Goal: Check status: Check status

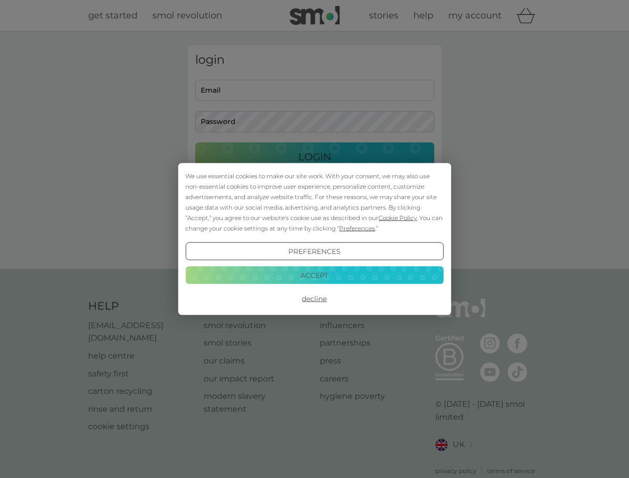
click at [398, 218] on span "Cookie Policy" at bounding box center [398, 217] width 38 height 7
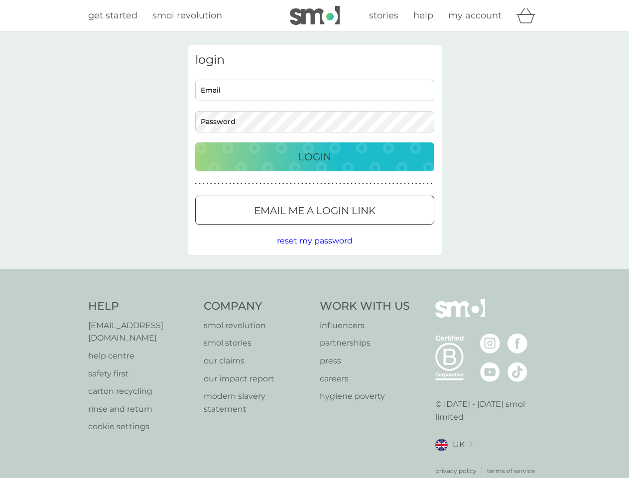
click at [356, 228] on div "login Email Password Login ● ● ● ● ● ● ● ● ● ● ● ● ● ● ● ● ● ● ● ● ● ● ● ● ● ● …" at bounding box center [315, 150] width 254 height 210
click at [314, 252] on div "login Email Password Login ● ● ● ● ● ● ● ● ● ● ● ● ● ● ● ● ● ● ● ● ● ● ● ● ● ● …" at bounding box center [315, 150] width 254 height 210
click at [314, 299] on div "Help [EMAIL_ADDRESS][DOMAIN_NAME] help centre safety first carton recycling rin…" at bounding box center [314, 387] width 453 height 177
click at [314, 275] on div "Help [EMAIL_ADDRESS][DOMAIN_NAME] help centre safety first carton recycling rin…" at bounding box center [314, 387] width 629 height 237
